Goal: Task Accomplishment & Management: Manage account settings

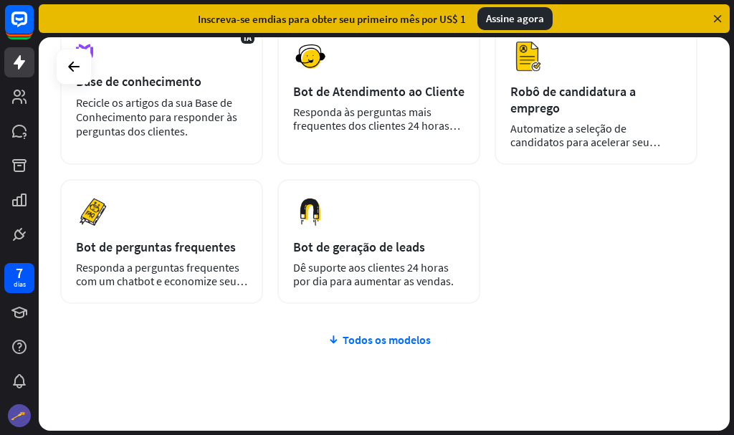
scroll to position [344, 0]
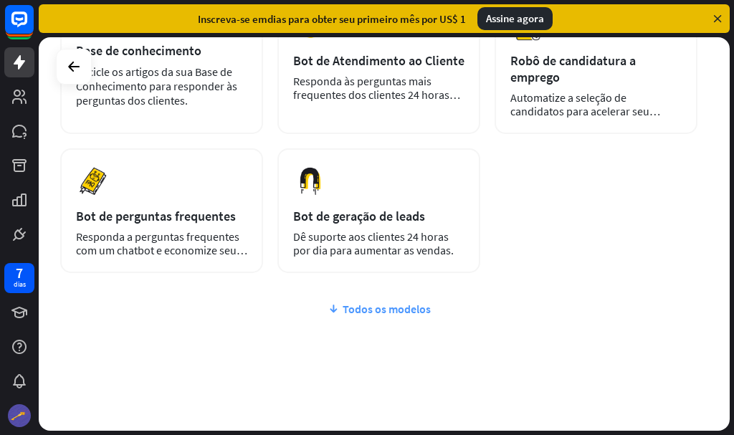
click at [378, 302] on font "Todos os modelos" at bounding box center [387, 309] width 88 height 14
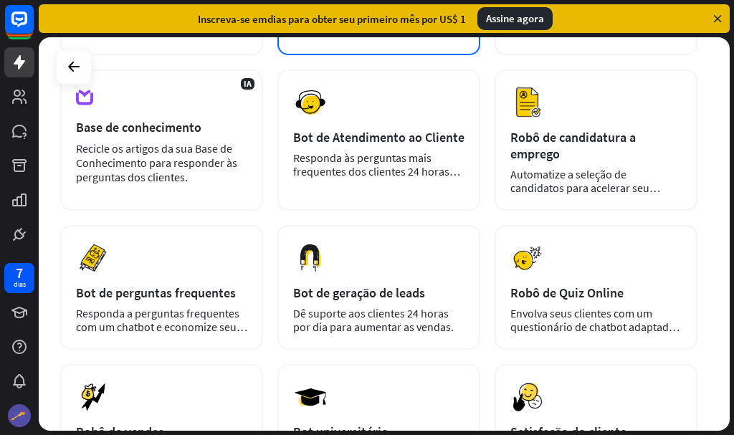
scroll to position [287, 0]
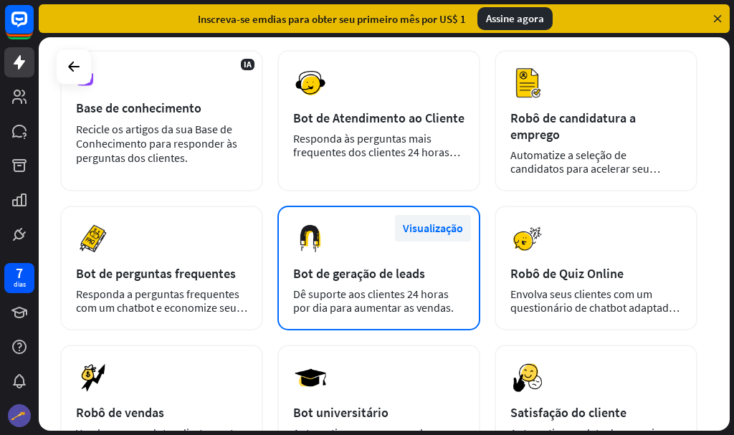
click at [430, 221] on font "Visualização" at bounding box center [433, 228] width 60 height 14
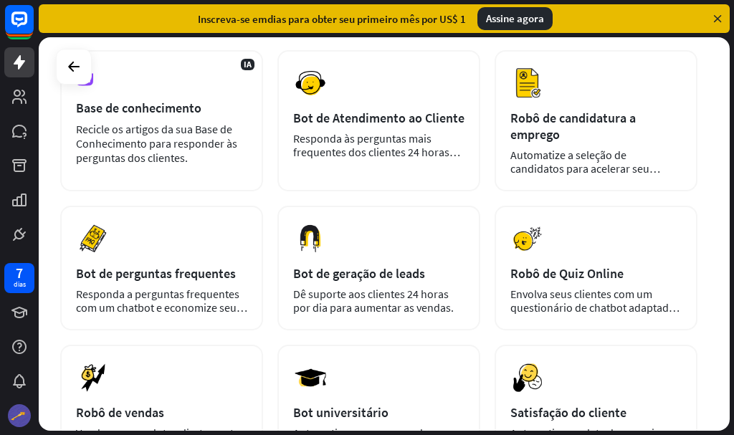
click at [615, 230] on div "fechar Bot de geração de leads Usar Categorias básico, automação, destaque Trab…" at bounding box center [367, 217] width 734 height 435
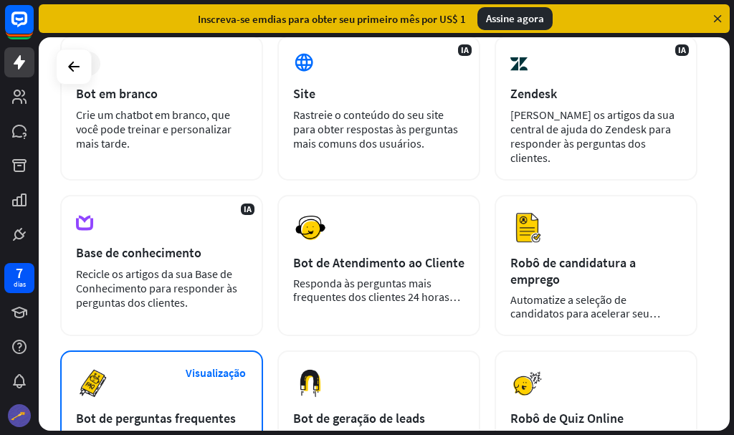
scroll to position [72, 0]
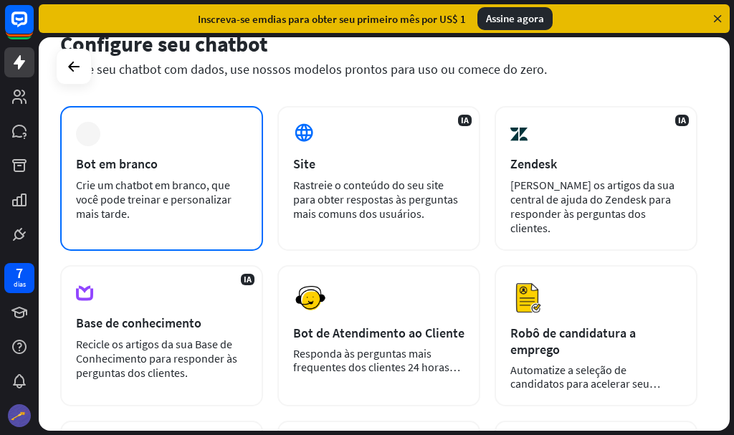
click at [149, 189] on font "Crie um chatbot em branco, que você pode treinar e personalizar mais tarde." at bounding box center [154, 199] width 156 height 43
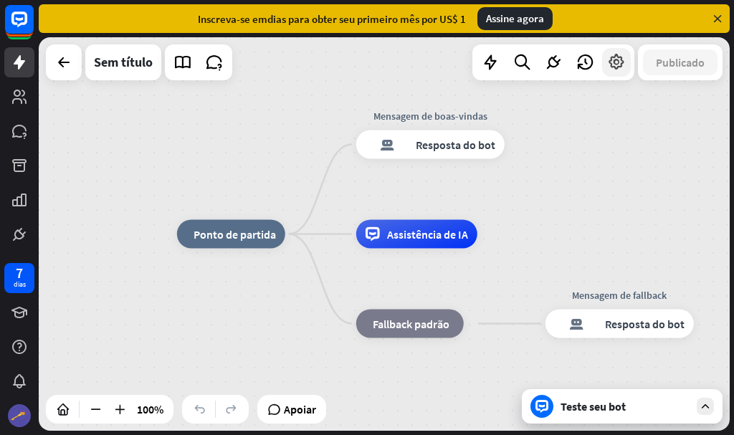
click at [620, 63] on icon at bounding box center [616, 62] width 19 height 19
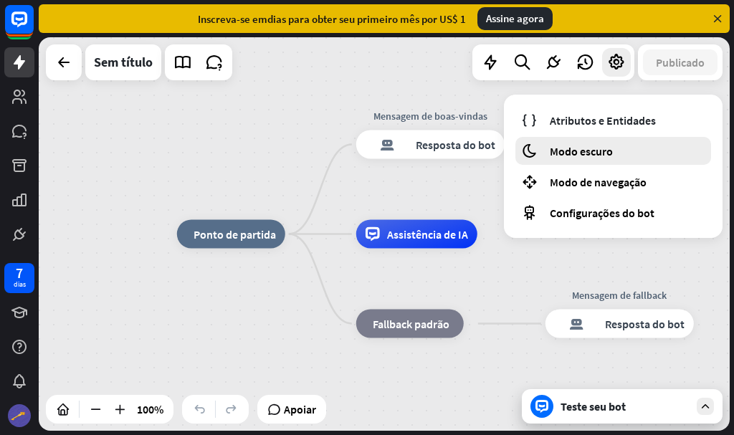
click at [577, 155] on font "Modo escuro" at bounding box center [581, 151] width 63 height 14
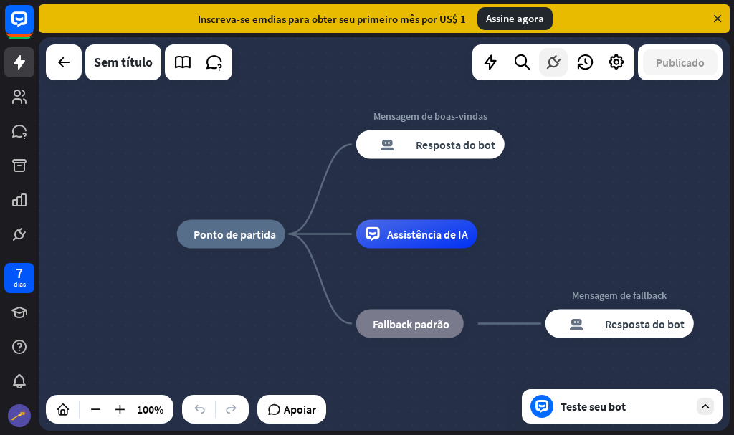
click at [554, 62] on icon at bounding box center [553, 62] width 19 height 19
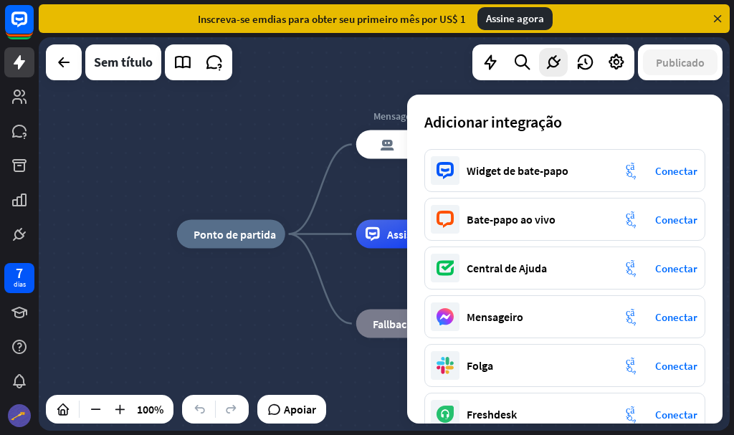
click at [721, 18] on icon at bounding box center [717, 18] width 13 height 13
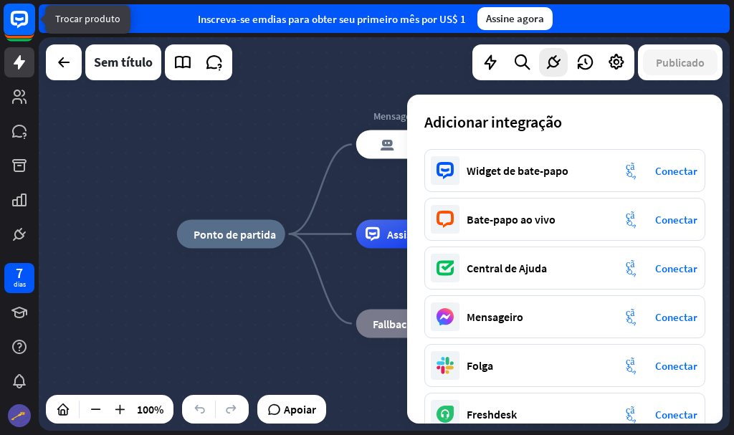
click at [20, 22] on rect at bounding box center [20, 20] width 32 height 32
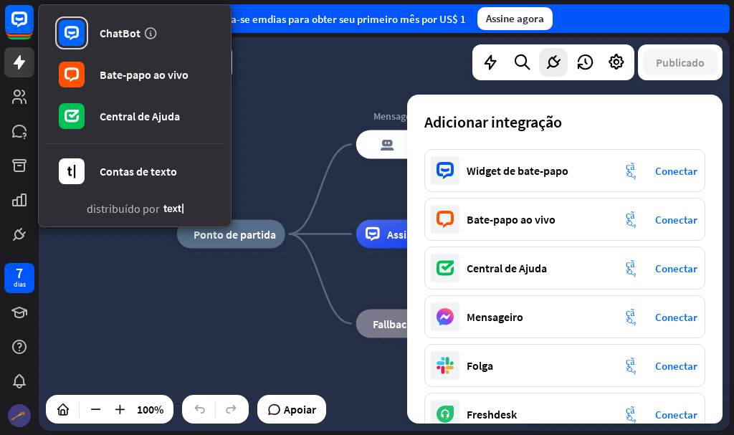
click at [17, 412] on img at bounding box center [19, 415] width 23 height 23
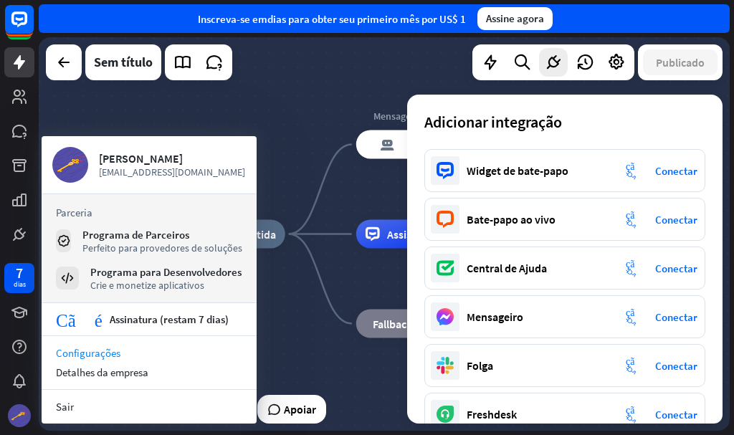
click at [105, 351] on font "Configurações" at bounding box center [88, 353] width 65 height 14
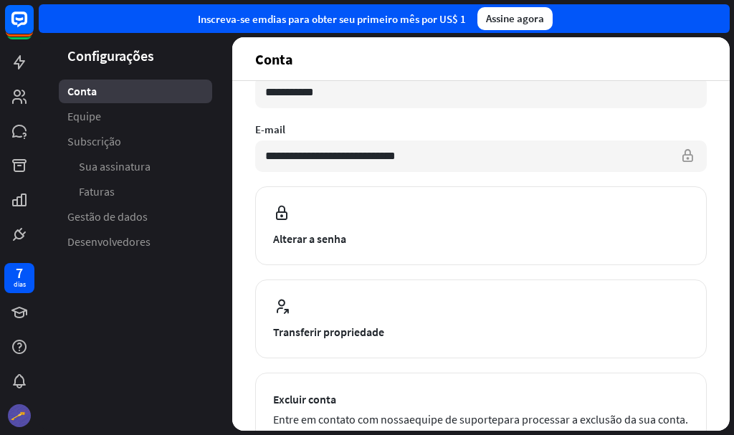
scroll to position [215, 0]
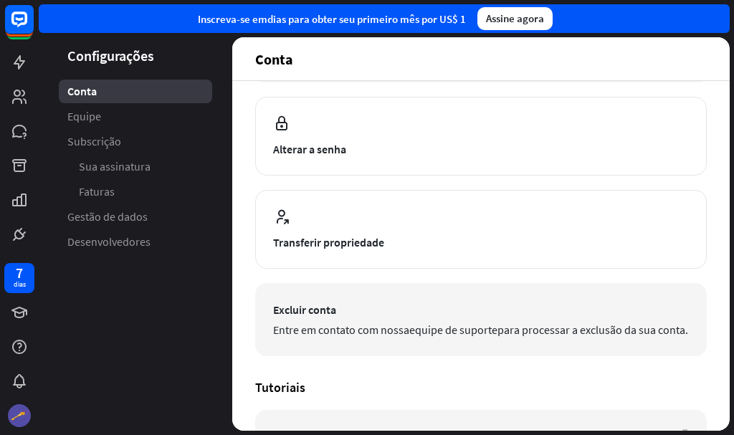
click at [289, 315] on font "Excluir conta" at bounding box center [304, 310] width 63 height 14
click at [308, 314] on font "Excluir conta" at bounding box center [304, 310] width 63 height 14
click at [307, 320] on button "Excluir conta Entre em contato com nossa equipe de suporte para processar a exc…" at bounding box center [481, 319] width 452 height 73
